Goal: Communication & Community: Ask a question

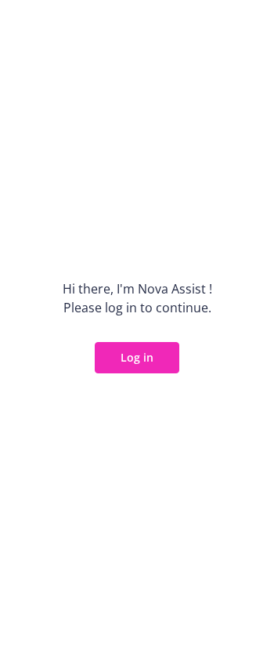
click at [175, 368] on button "Log in" at bounding box center [137, 357] width 85 height 31
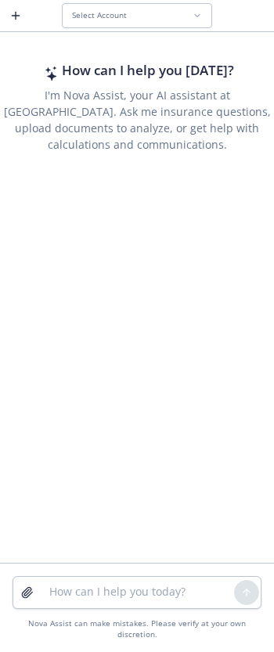
click at [136, 13] on div "Select Account" at bounding box center [132, 15] width 121 height 10
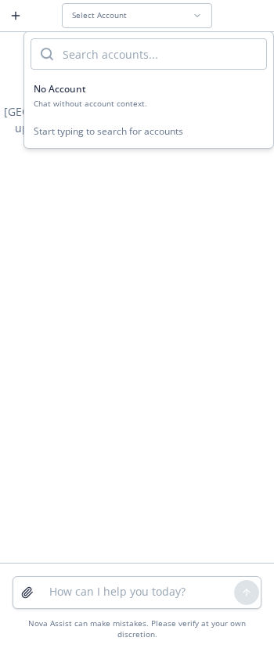
click at [123, 99] on div "Chat without account context." at bounding box center [149, 104] width 230 height 10
